Goal: Information Seeking & Learning: Find specific fact

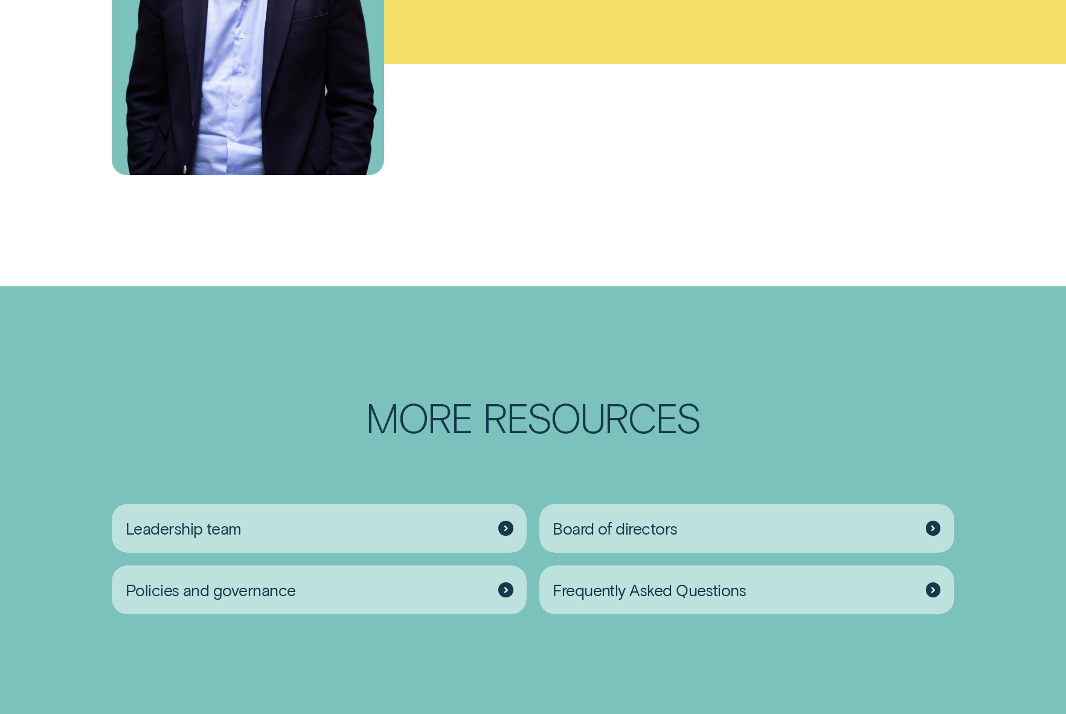
scroll to position [1831, 0]
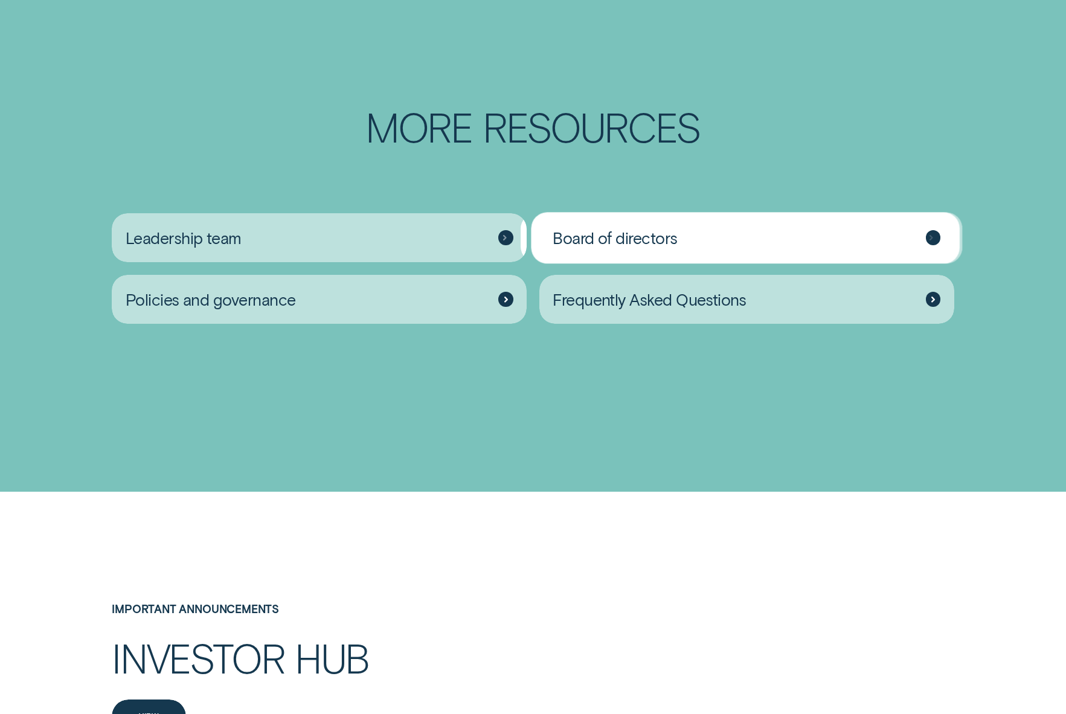
click at [689, 244] on div "Board of directors" at bounding box center [747, 238] width 415 height 50
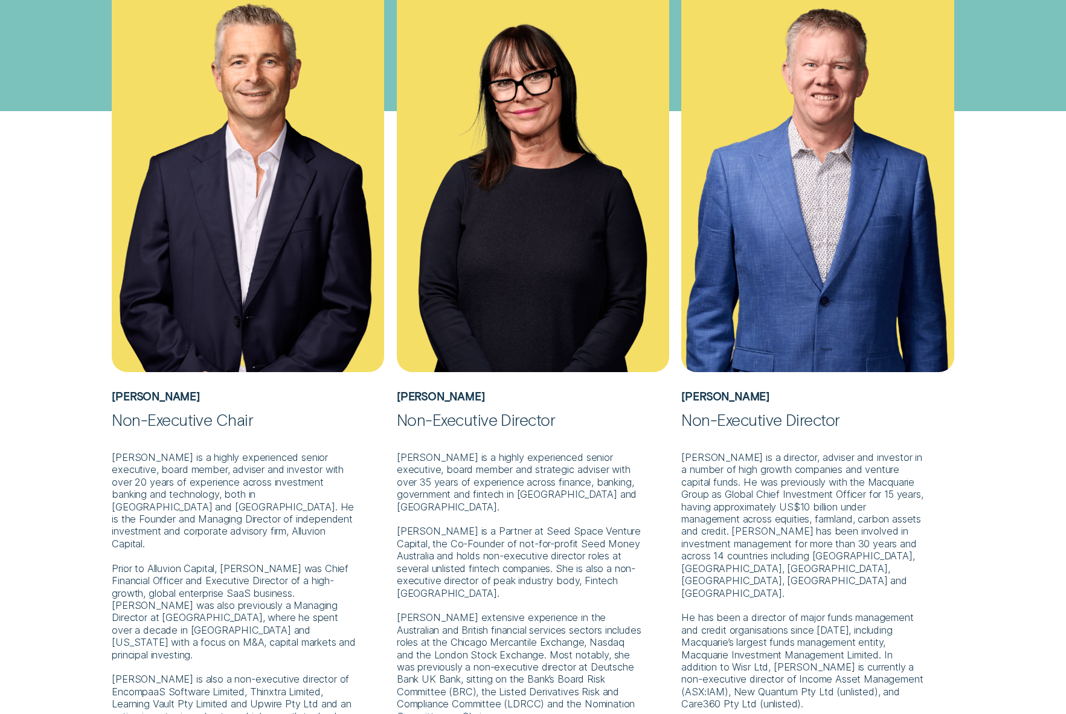
scroll to position [577, 0]
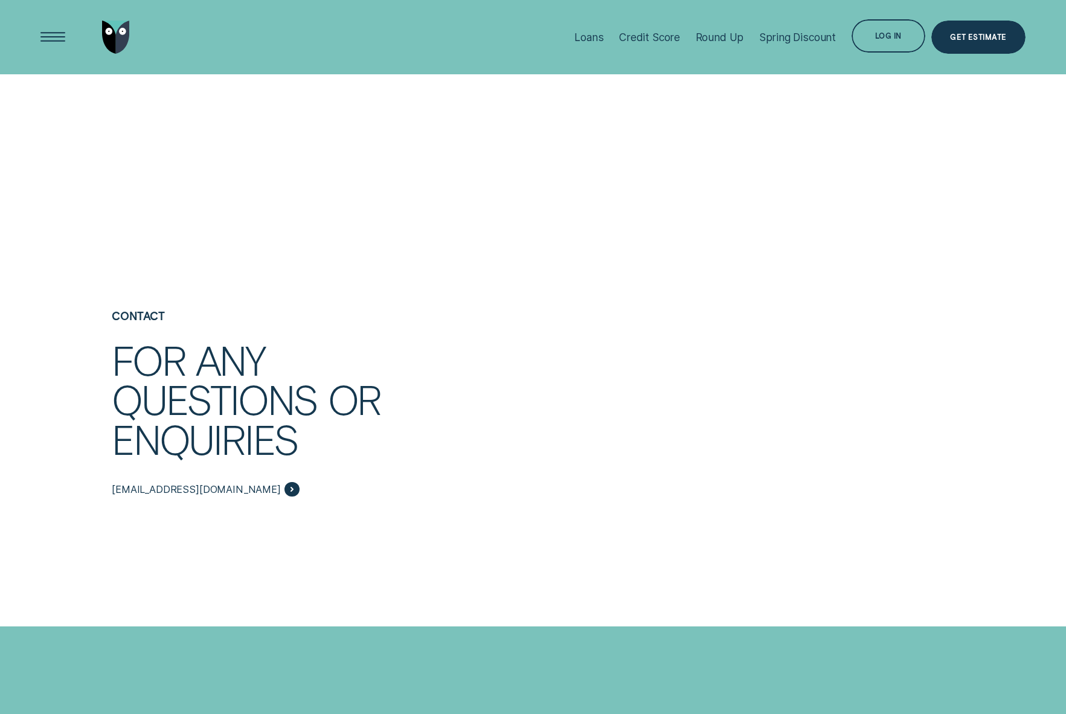
scroll to position [2377, 0]
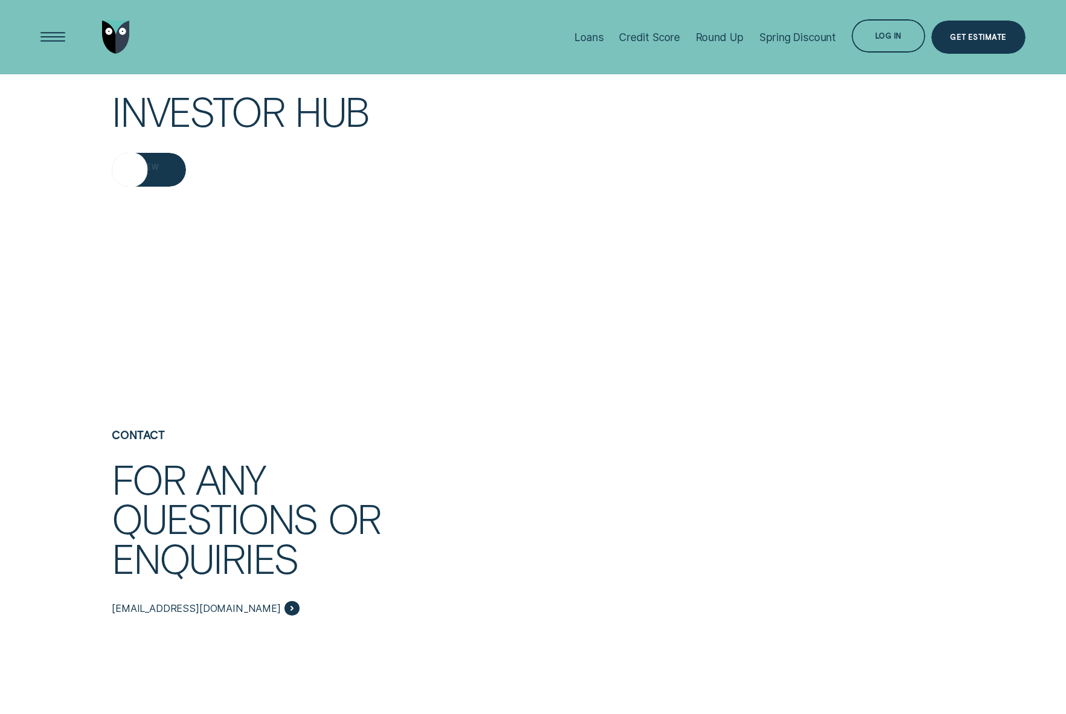
click at [155, 168] on div "View" at bounding box center [149, 171] width 20 height 7
